Goal: Answer question/provide support: Answer question/provide support

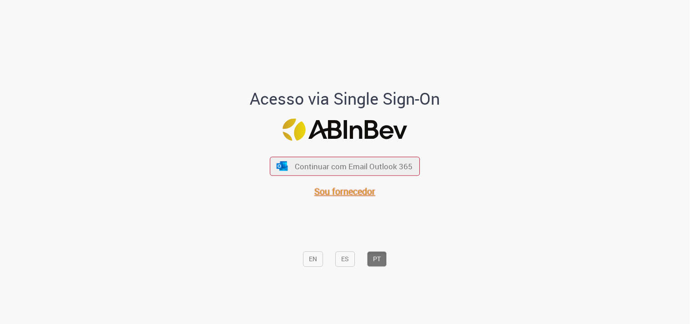
click at [347, 193] on span "Sou fornecedor" at bounding box center [345, 191] width 61 height 12
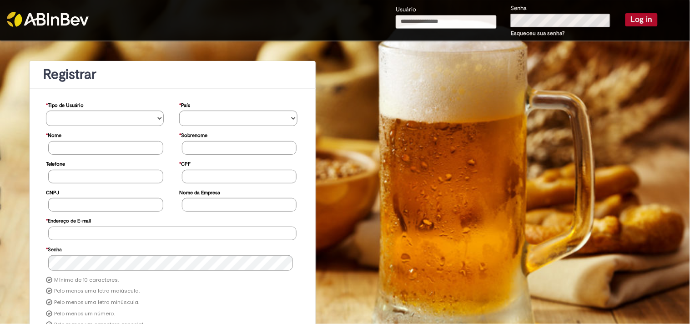
type input "**********"
click at [633, 20] on button "Log in" at bounding box center [641, 19] width 32 height 13
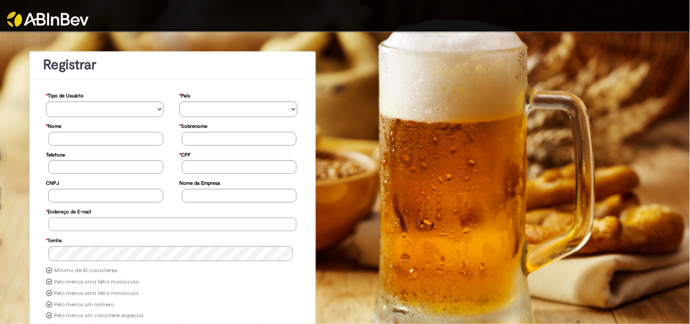
type input "**********"
click at [60, 14] on img at bounding box center [48, 19] width 82 height 15
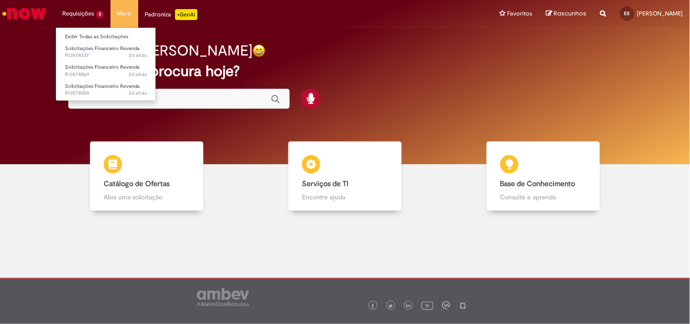
click at [82, 22] on li "Requisições 3 Exibir Todas as Solicitações Solicitações Financeiro Revenda 2d a…" at bounding box center [82, 13] width 55 height 27
click at [91, 78] on span "2d atrás 2 dias atrás R13578069" at bounding box center [106, 74] width 82 height 7
click at [98, 63] on link "Solicitações Financeiro Revenda 2d atrás 2 dias atrás R13578069" at bounding box center [106, 70] width 100 height 17
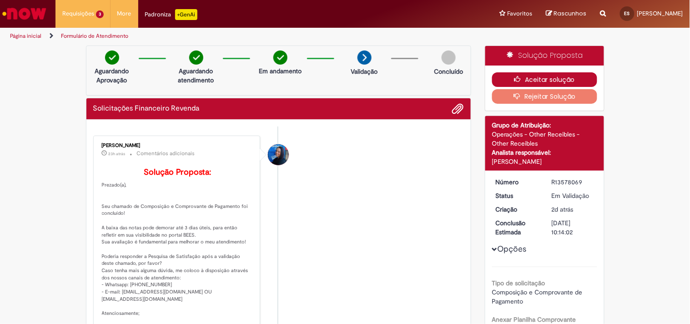
click at [542, 73] on button "Aceitar solução" at bounding box center [544, 79] width 105 height 15
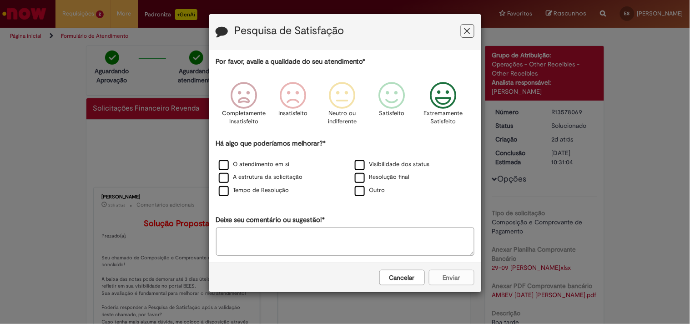
click at [452, 93] on icon "Feedback" at bounding box center [443, 95] width 34 height 27
click at [220, 193] on label "Tempo de Resolução" at bounding box center [254, 190] width 70 height 9
click at [460, 285] on button "Enviar" at bounding box center [451, 277] width 45 height 15
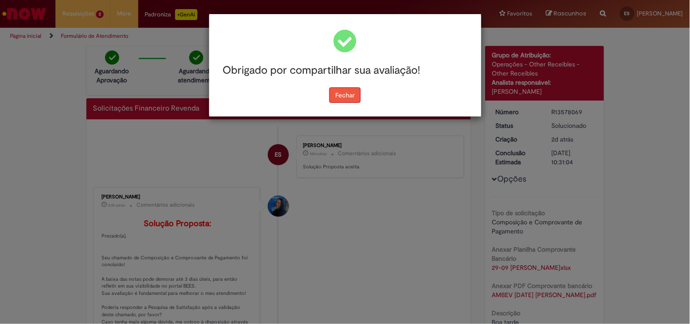
click at [343, 96] on button "Fechar" at bounding box center [344, 94] width 31 height 15
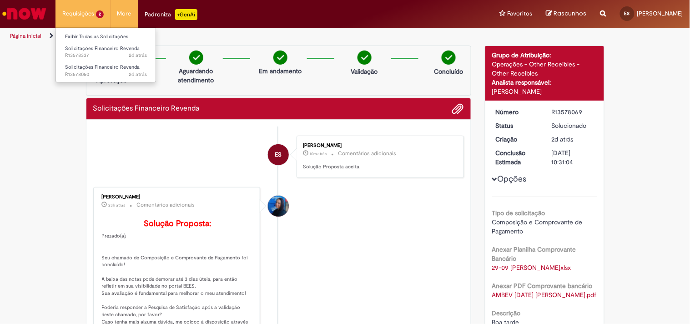
click at [75, 11] on li "Requisições 2 Exibir Todas as Solicitações Solicitações Financeiro Revenda 2d a…" at bounding box center [82, 13] width 55 height 27
click at [101, 69] on span "Solicitações Financeiro Revenda" at bounding box center [102, 67] width 75 height 7
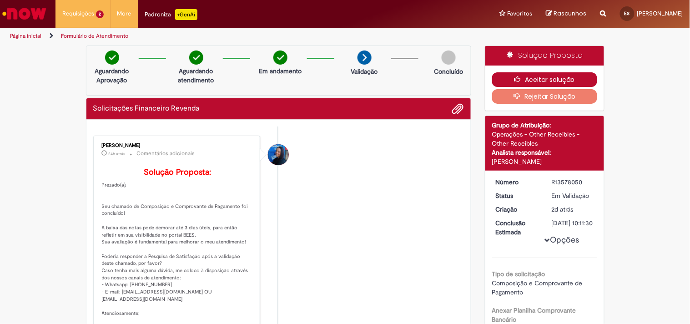
click at [535, 80] on button "Aceitar solução" at bounding box center [544, 79] width 105 height 15
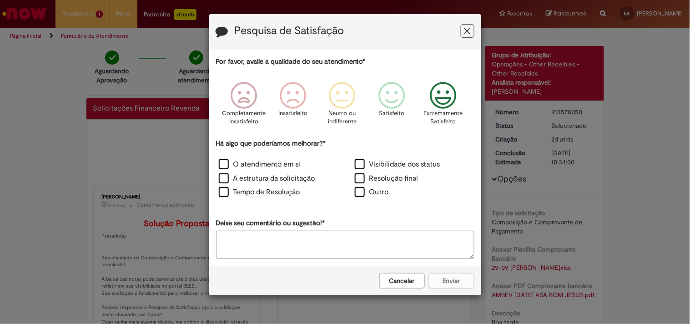
click at [446, 97] on icon "Feedback" at bounding box center [443, 95] width 34 height 27
click at [361, 178] on label "Resolução final" at bounding box center [387, 178] width 64 height 10
click at [450, 279] on button "Enviar" at bounding box center [451, 280] width 45 height 15
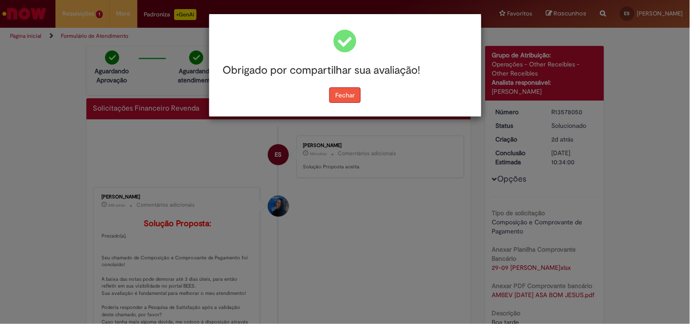
click at [337, 101] on button "Fechar" at bounding box center [344, 94] width 31 height 15
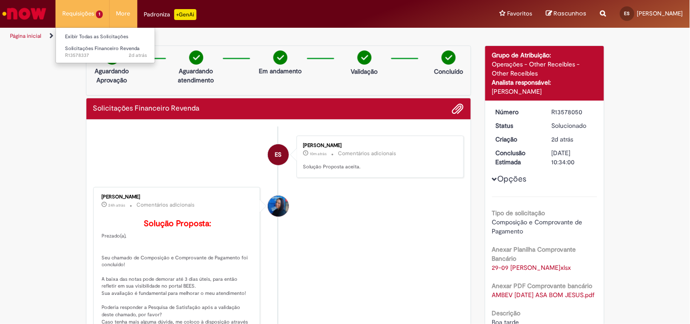
click at [93, 19] on li "Requisições 1 Exibir Todas as Solicitações Solicitações Financeiro Revenda 2d a…" at bounding box center [82, 13] width 54 height 27
click at [96, 50] on span "Solicitações Financeiro Revenda" at bounding box center [102, 48] width 75 height 7
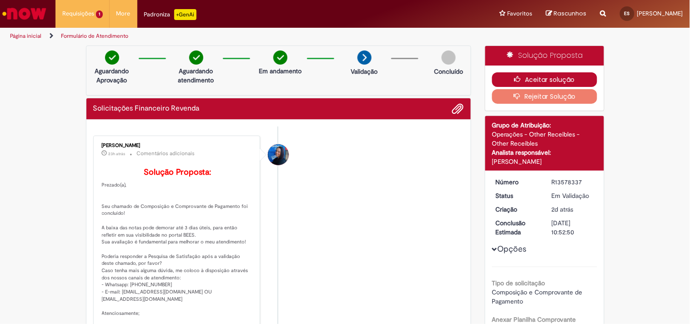
click at [535, 79] on button "Aceitar solução" at bounding box center [544, 79] width 105 height 15
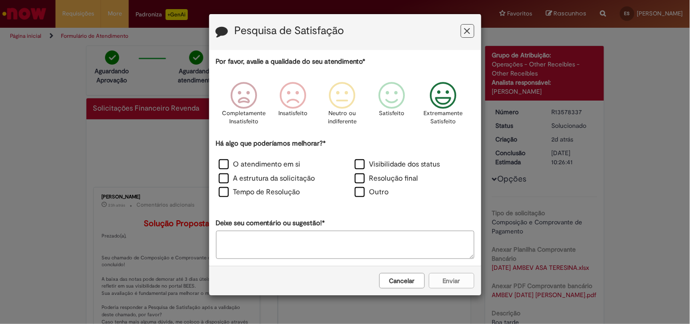
click at [440, 93] on icon "Feedback" at bounding box center [443, 95] width 34 height 27
click at [364, 180] on label "Resolução final" at bounding box center [387, 178] width 64 height 10
click at [446, 281] on button "Enviar" at bounding box center [451, 280] width 45 height 15
